Goal: Submit feedback/report problem: Submit feedback/report problem

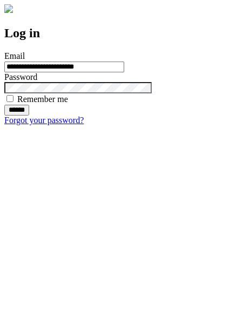
type input "**********"
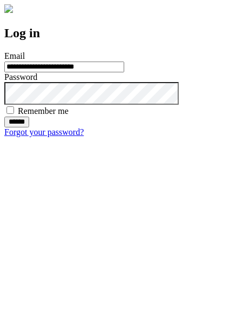
click at [29, 127] on input "******" at bounding box center [16, 122] width 25 height 11
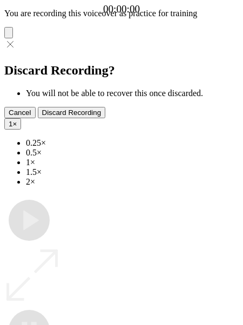
type input "**********"
